Goal: Task Accomplishment & Management: Manage account settings

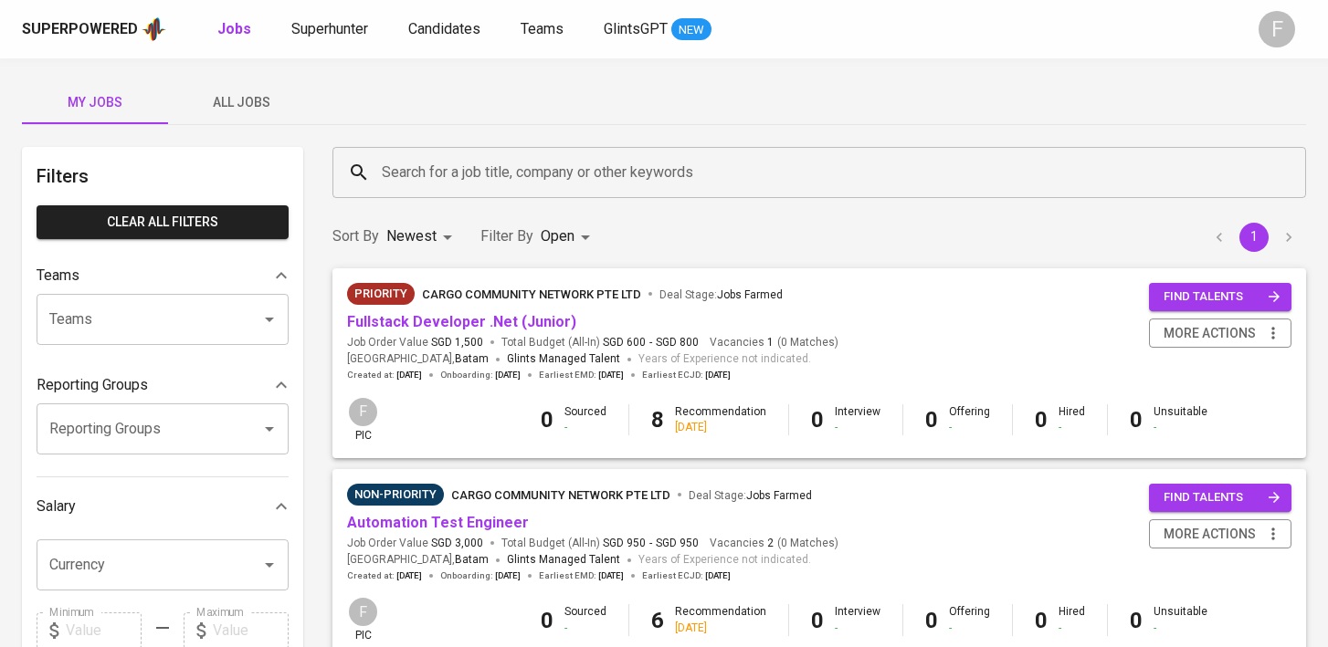
click at [658, 184] on input "Search for a job title, company or other keywords" at bounding box center [823, 172] width 893 height 35
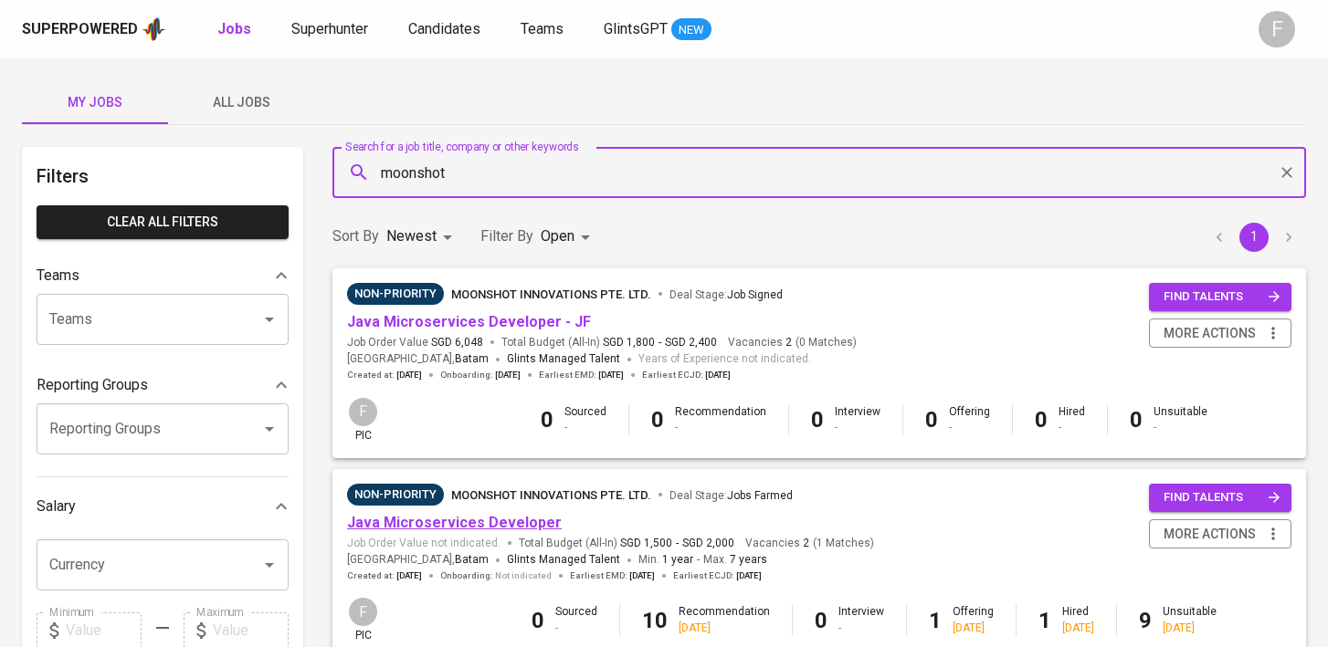
type input "moonshot"
click at [496, 522] on link "Java Microservices Developer" at bounding box center [454, 522] width 215 height 17
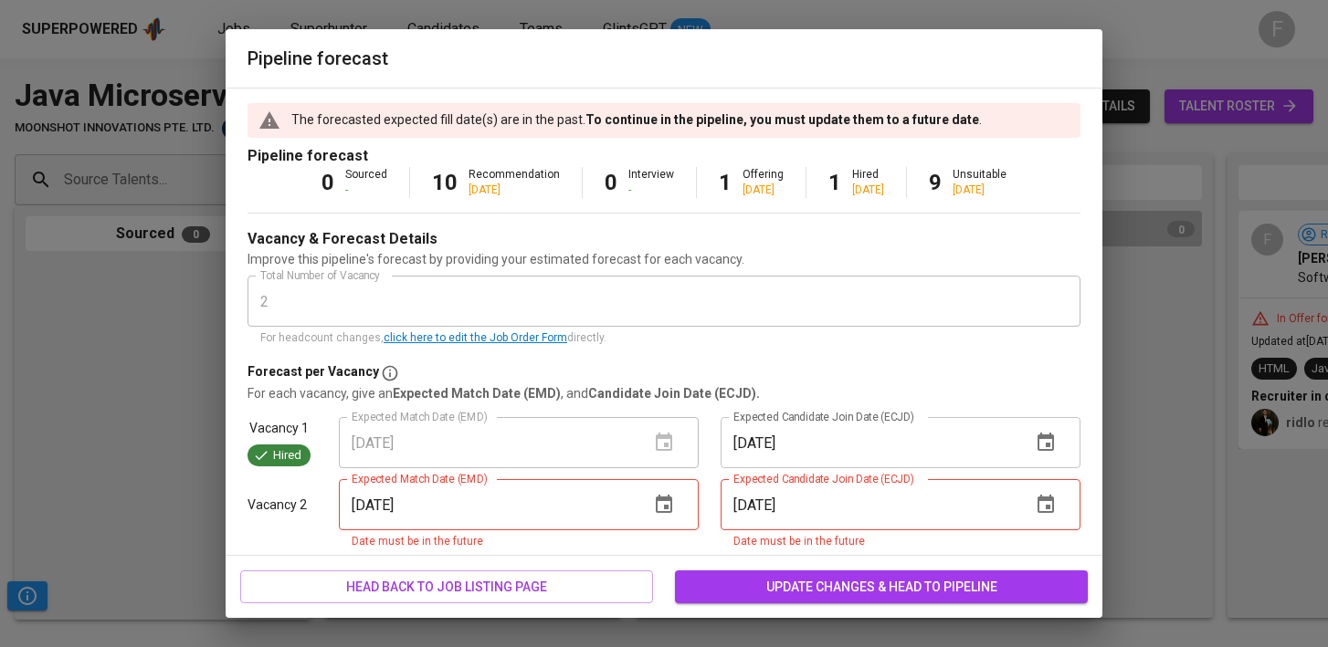
click at [672, 510] on icon "button" at bounding box center [664, 505] width 22 height 22
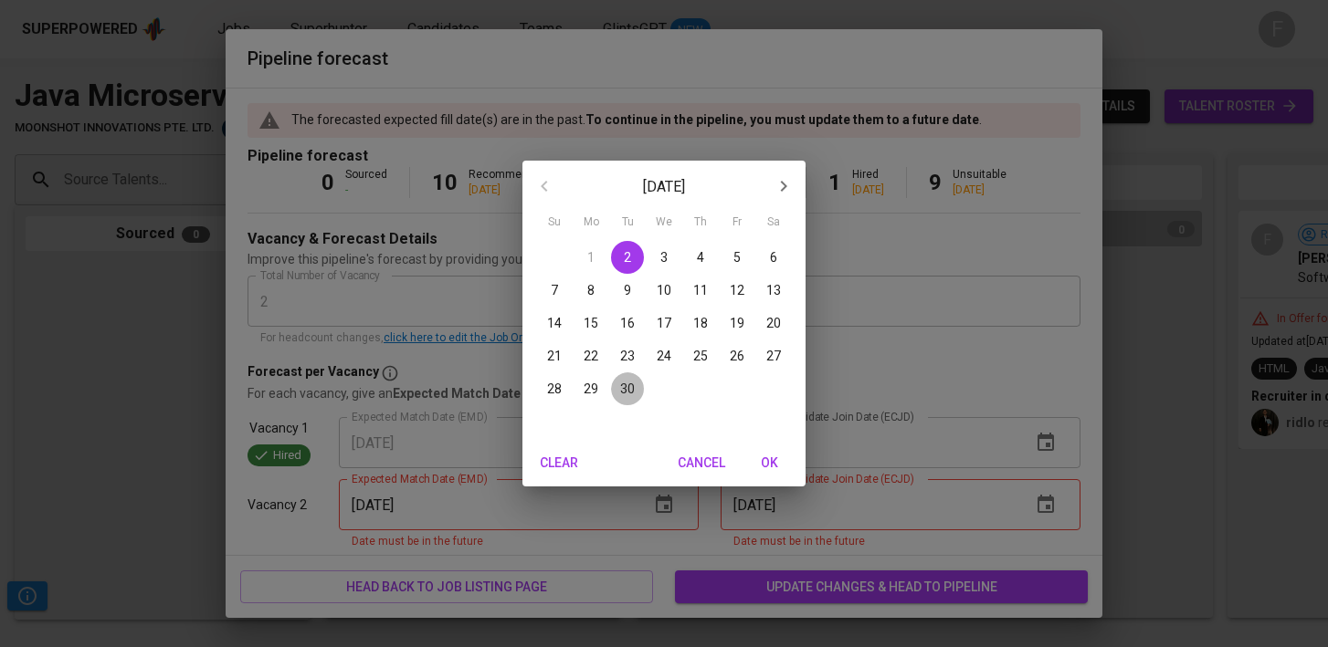
click at [621, 388] on p "30" at bounding box center [627, 389] width 15 height 18
type input "[DATE]"
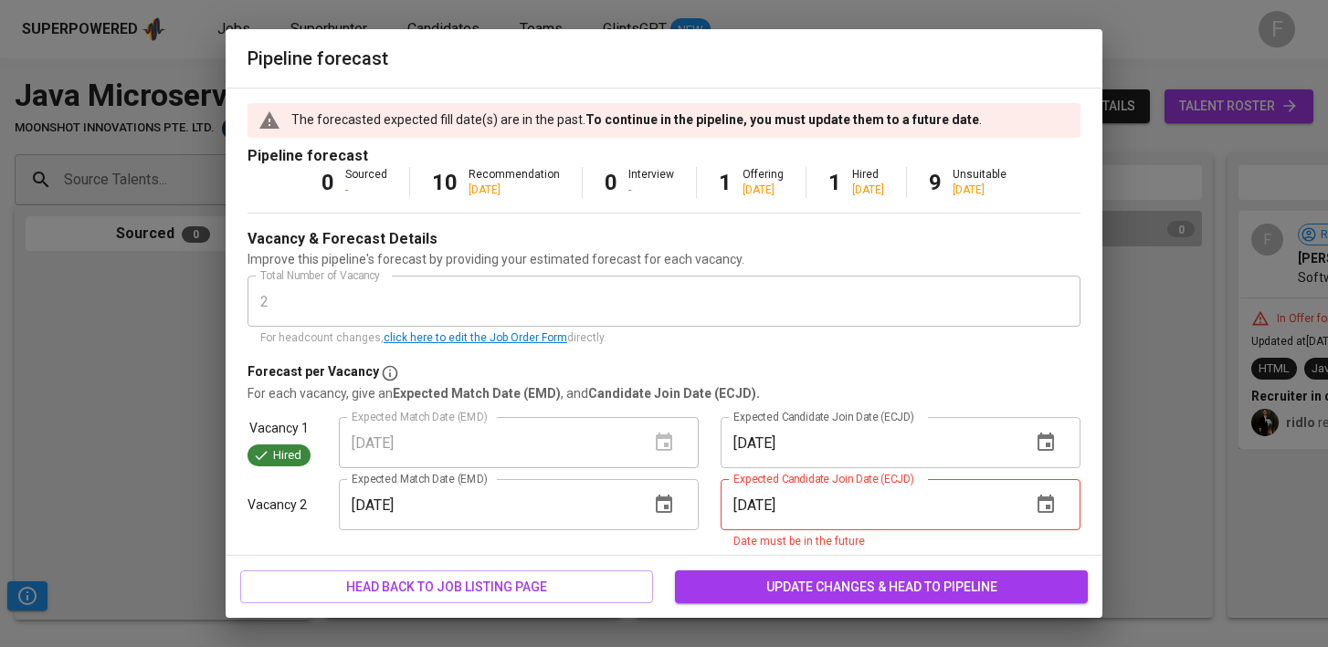
click at [1049, 504] on icon "button" at bounding box center [1046, 505] width 22 height 22
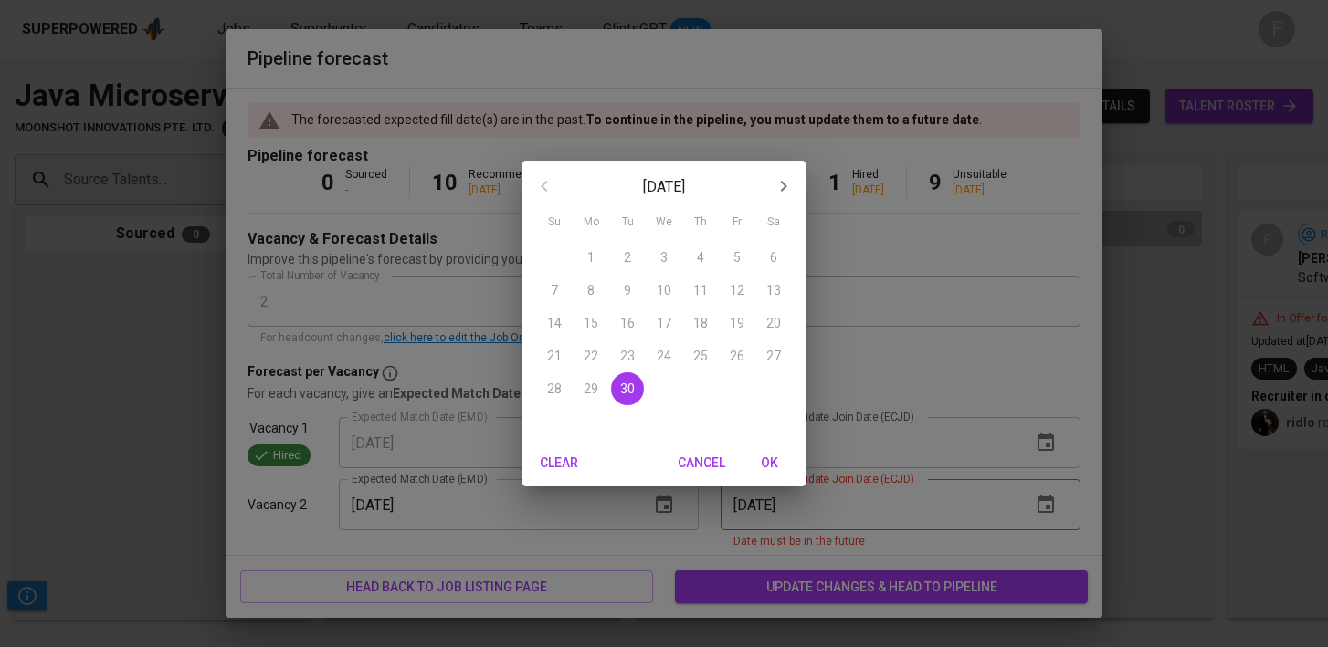
click at [775, 190] on icon "button" at bounding box center [784, 186] width 22 height 22
click at [740, 387] on p "31" at bounding box center [737, 389] width 15 height 18
type input "[DATE]"
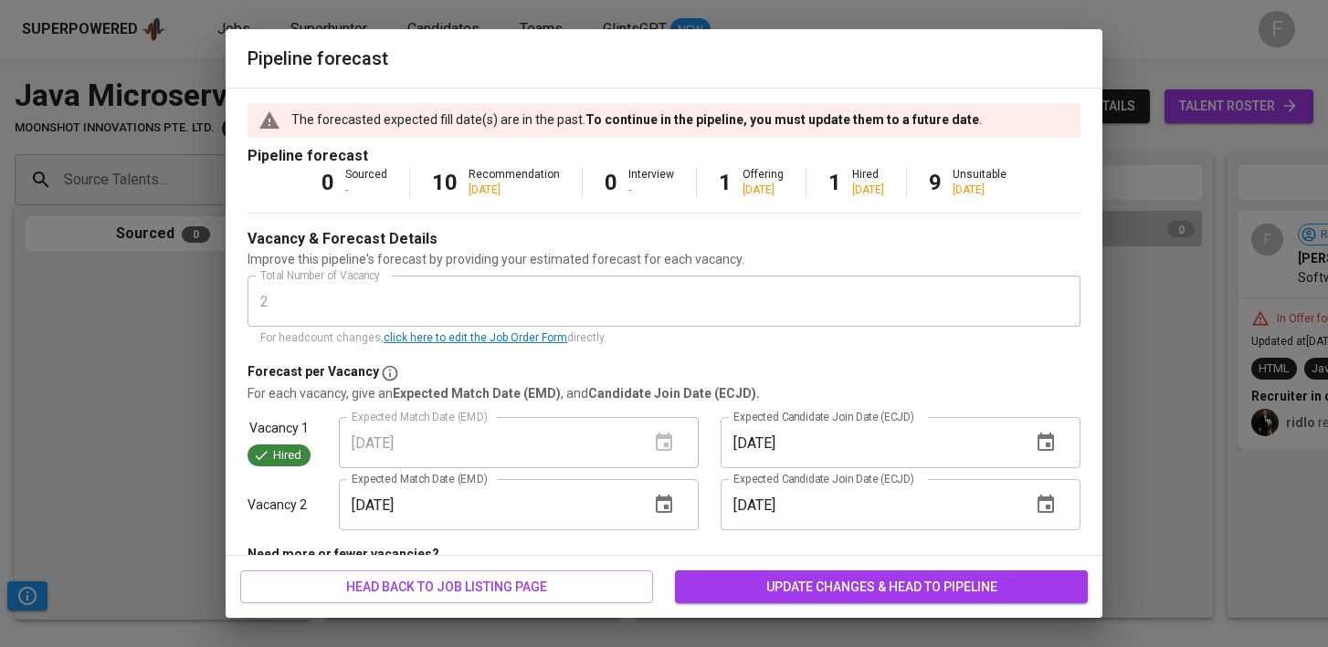
click at [778, 584] on span "update changes & head to pipeline" at bounding box center [881, 587] width 384 height 23
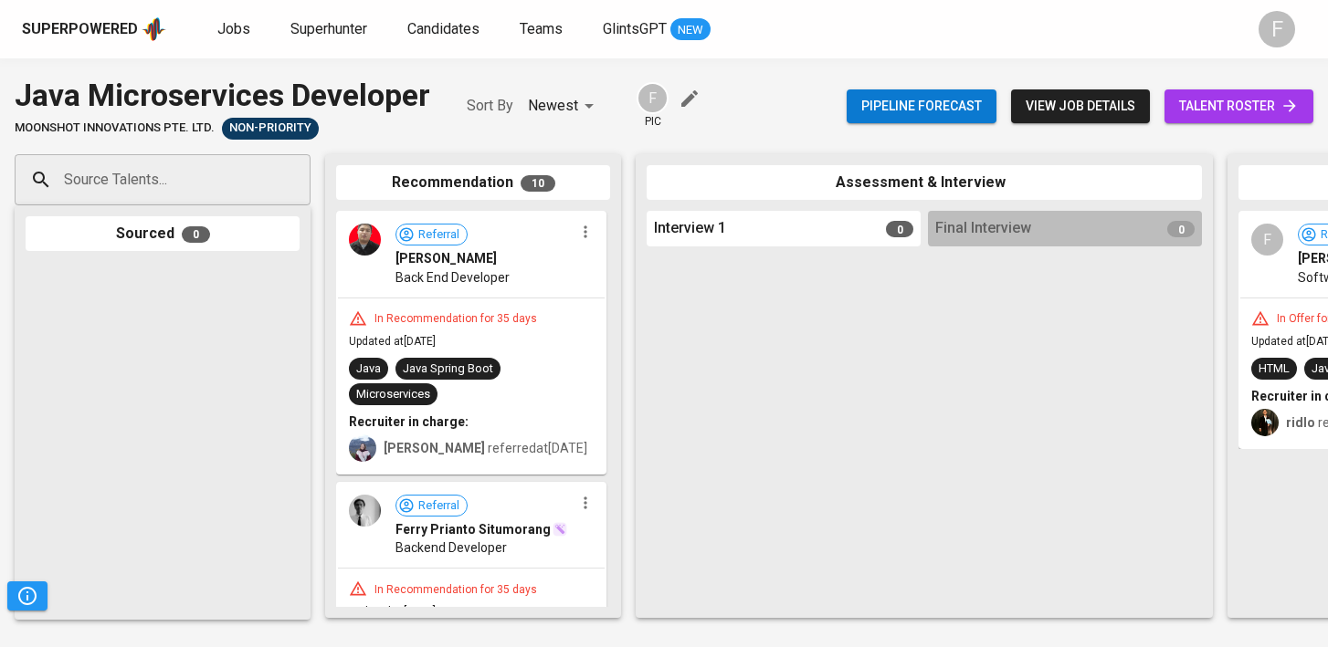
click at [1237, 111] on span "talent roster" at bounding box center [1239, 106] width 120 height 23
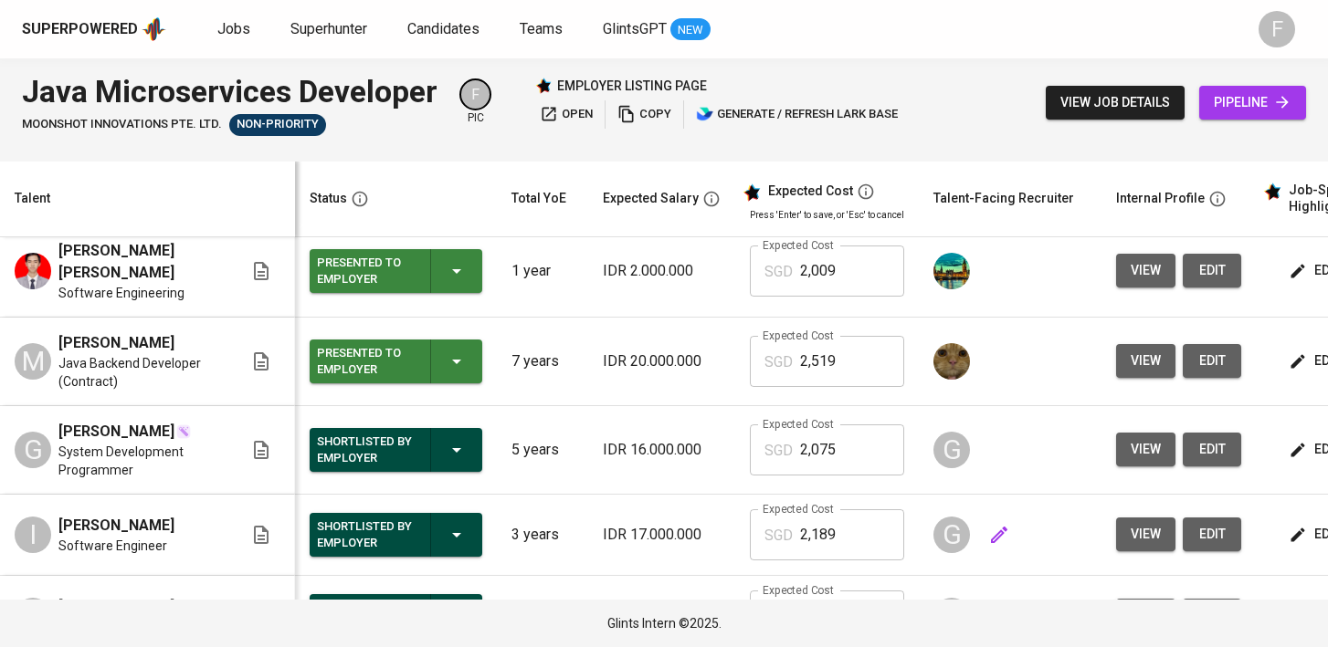
scroll to position [0, 236]
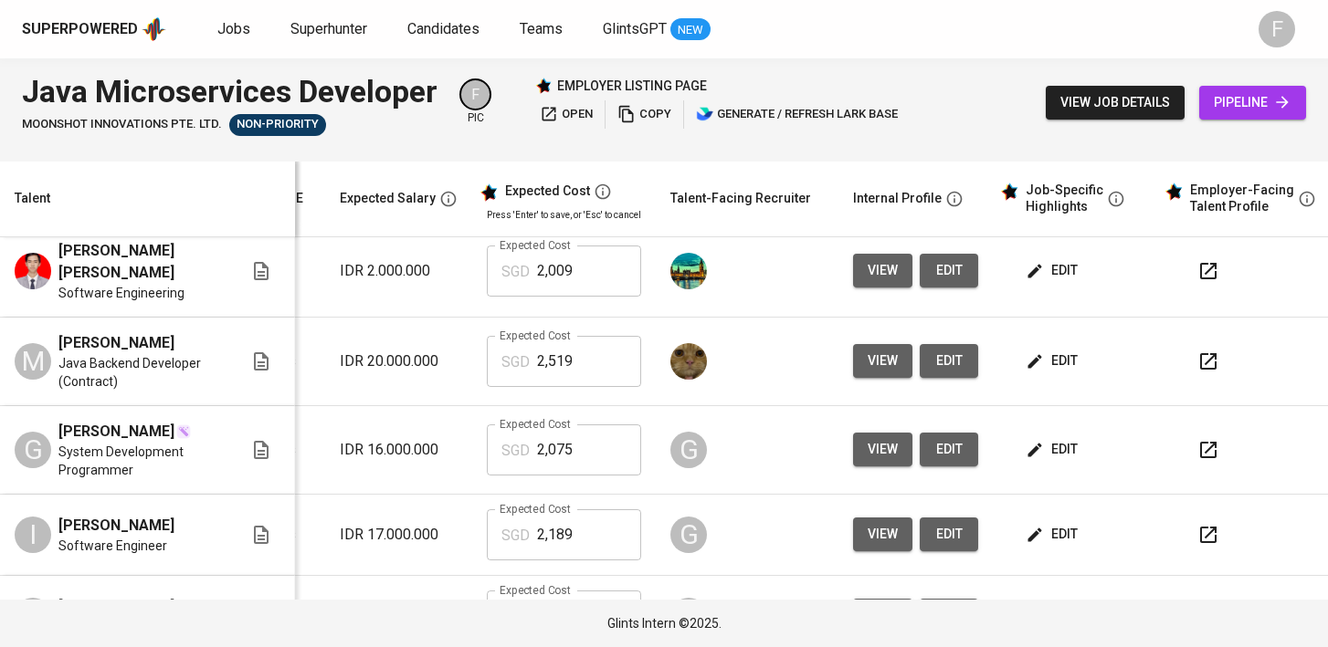
click at [1193, 557] on button "button" at bounding box center [1208, 535] width 44 height 44
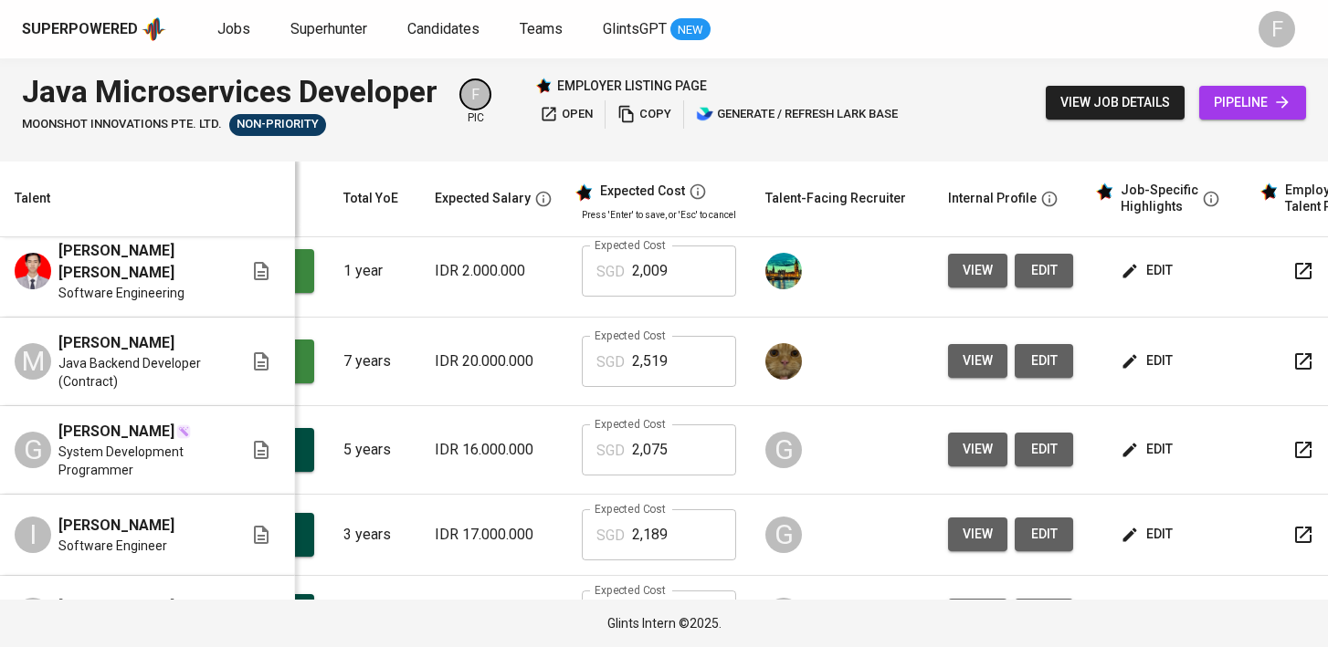
scroll to position [0, 0]
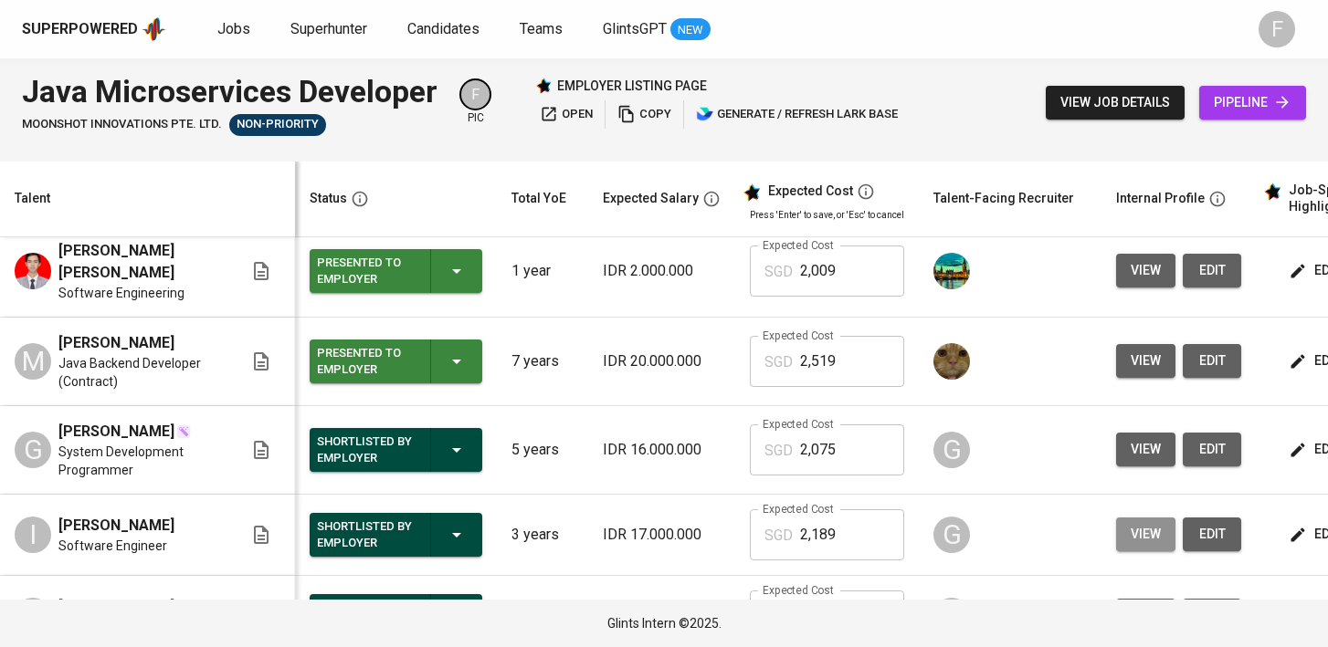
click at [1131, 546] on span "view" at bounding box center [1146, 534] width 30 height 23
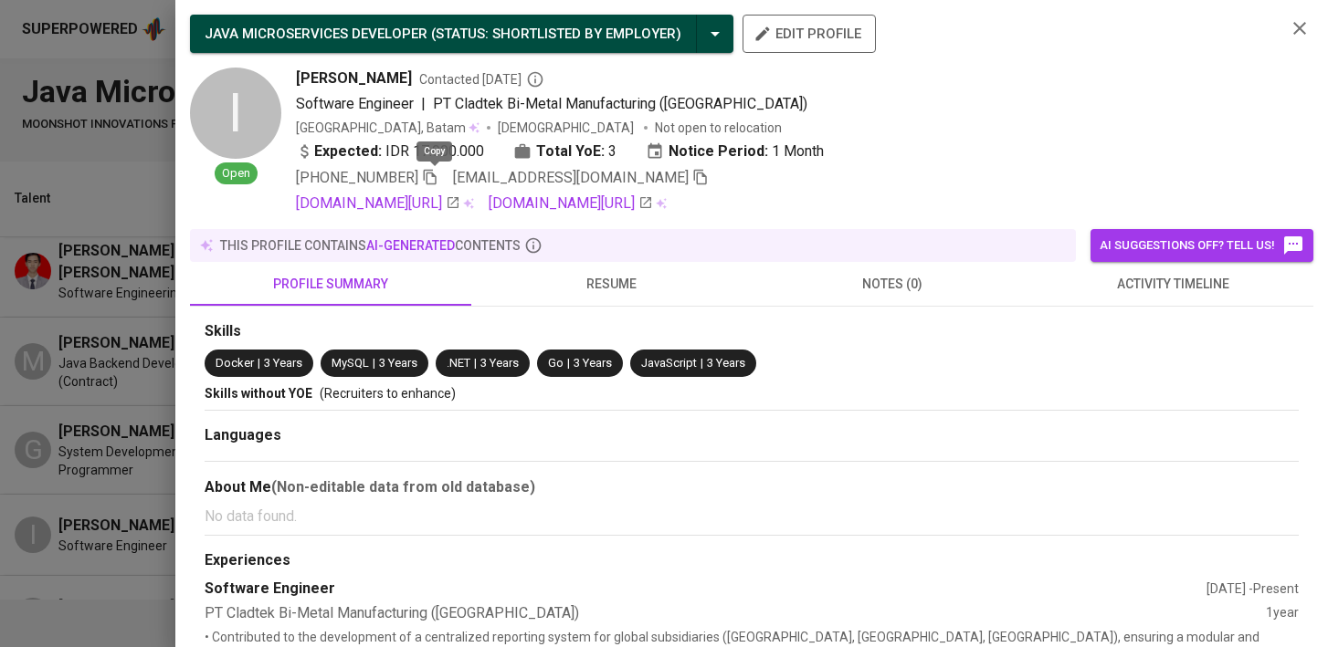
click at [436, 175] on icon "button" at bounding box center [430, 178] width 13 height 16
click at [431, 181] on icon "button" at bounding box center [430, 177] width 16 height 16
click at [436, 175] on icon "button" at bounding box center [430, 178] width 13 height 16
